Goal: Task Accomplishment & Management: Manage account settings

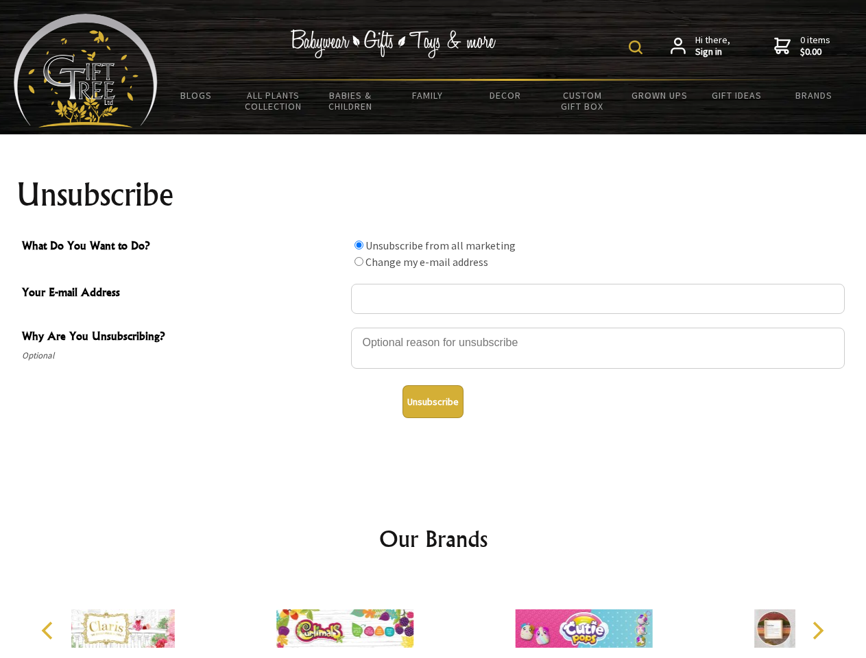
click at [637, 47] on img at bounding box center [636, 47] width 14 height 14
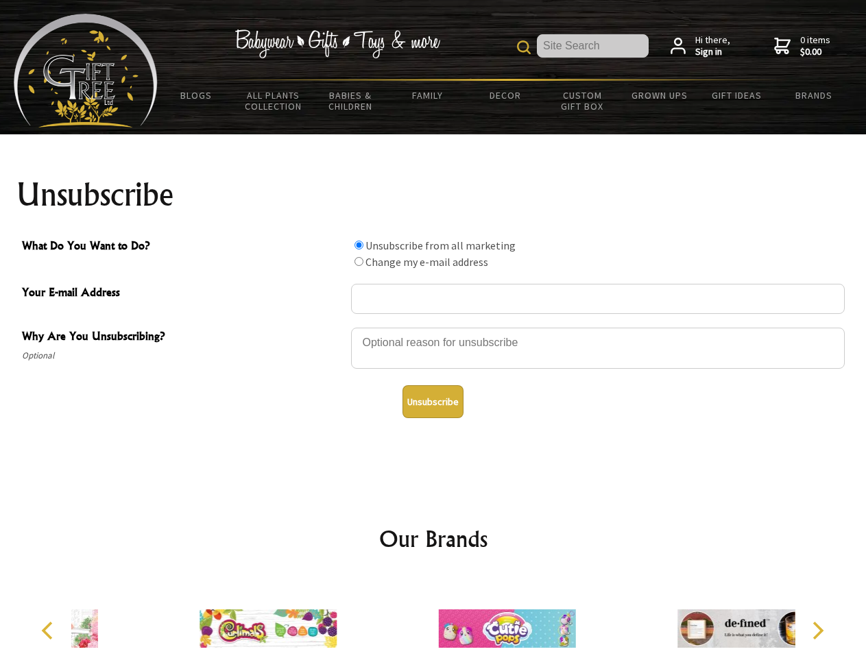
click at [433, 327] on div at bounding box center [597, 350] width 493 height 48
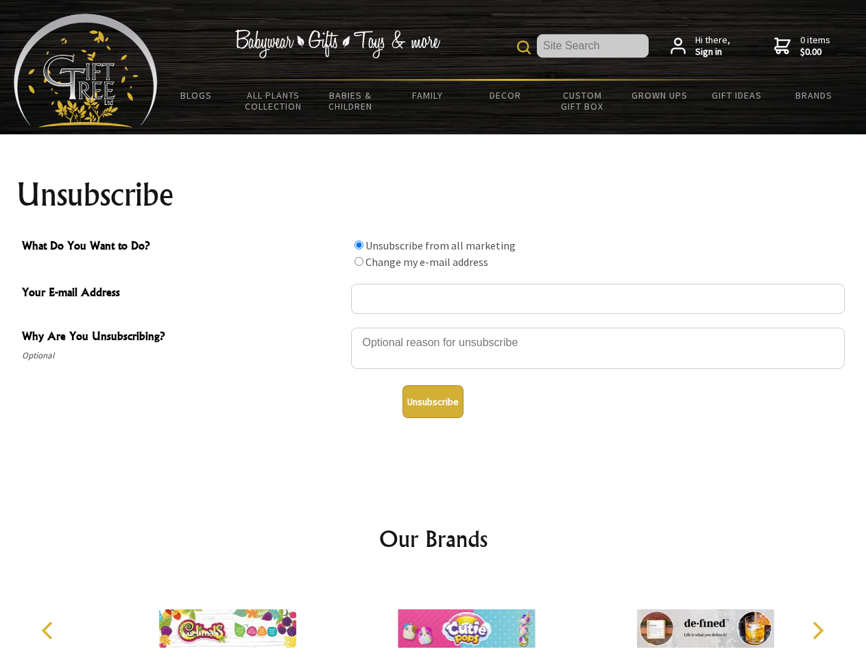
click at [358, 245] on input "What Do You Want to Do?" at bounding box center [358, 245] width 9 height 9
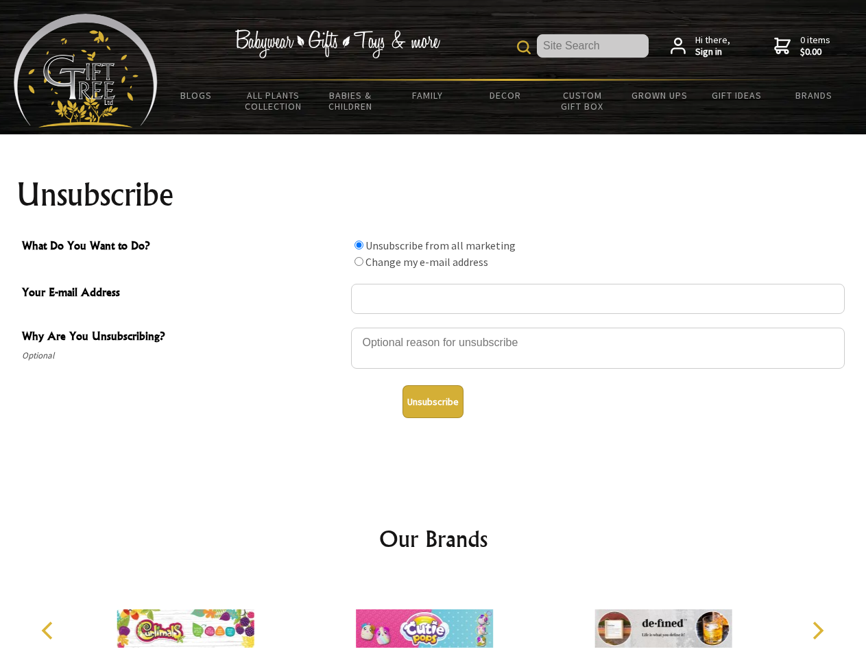
click at [358, 261] on input "What Do You Want to Do?" at bounding box center [358, 261] width 9 height 9
radio input "true"
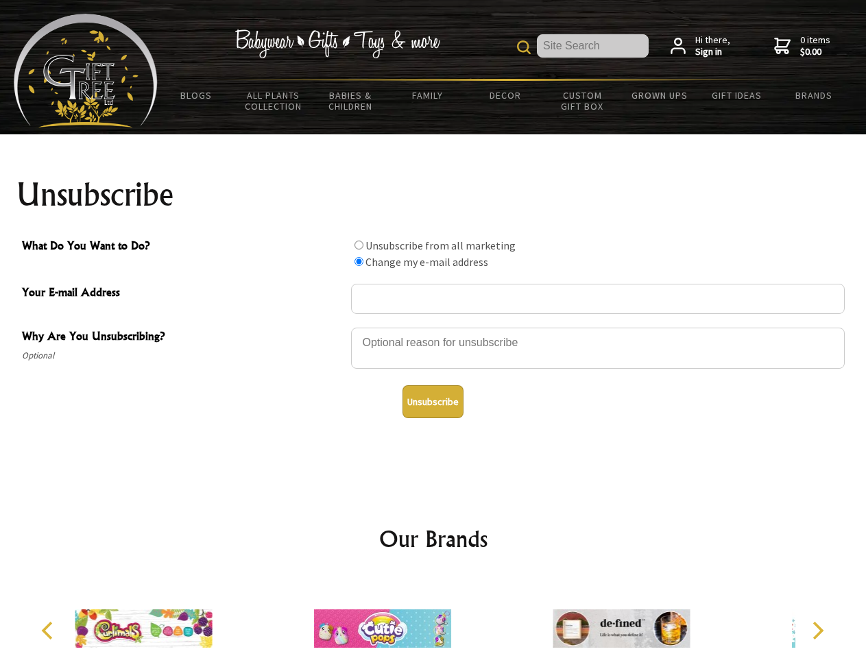
click at [432, 402] on button "Unsubscribe" at bounding box center [432, 401] width 61 height 33
click at [433, 618] on img at bounding box center [382, 628] width 137 height 103
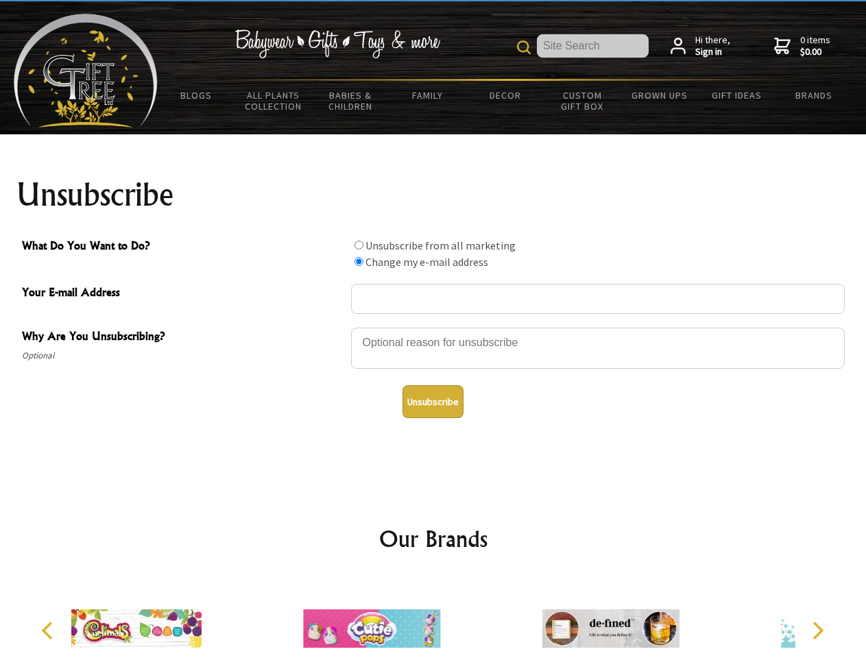
click at [49, 631] on icon "Previous" at bounding box center [49, 631] width 18 height 18
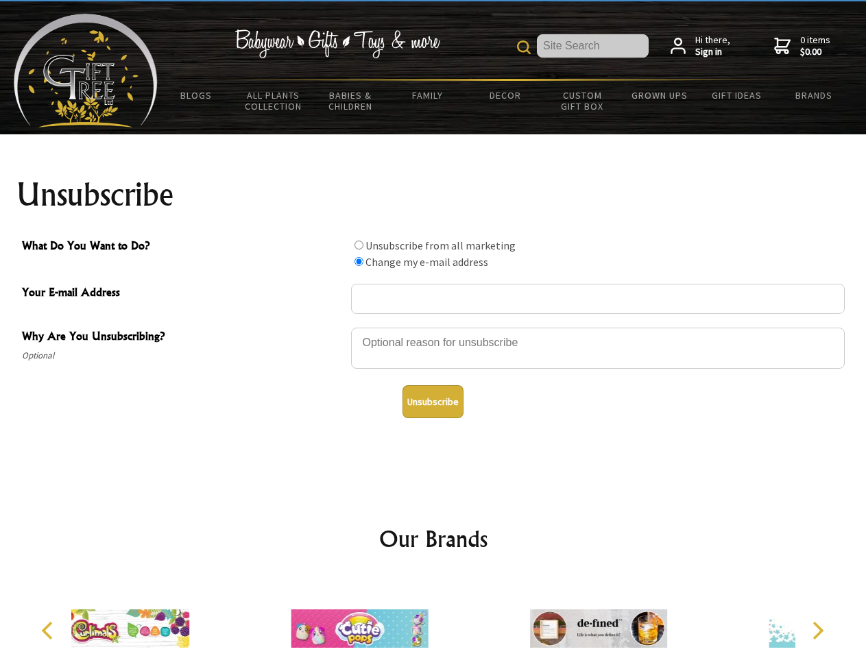
click at [817, 631] on icon "Next" at bounding box center [816, 631] width 18 height 18
